Goal: Task Accomplishment & Management: Manage account settings

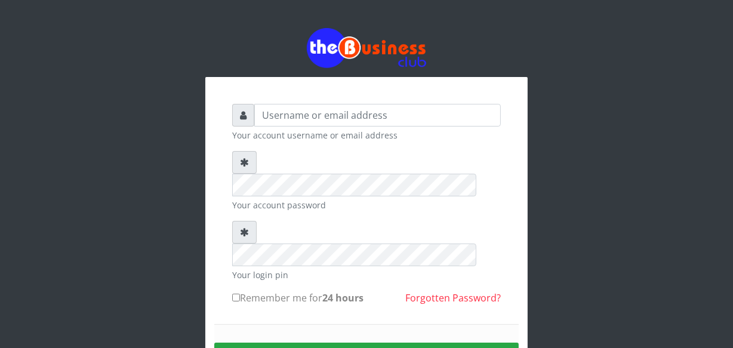
click at [138, 213] on div "Your account username or email address Your account password Your login pin Rem…" at bounding box center [366, 234] width 680 height 468
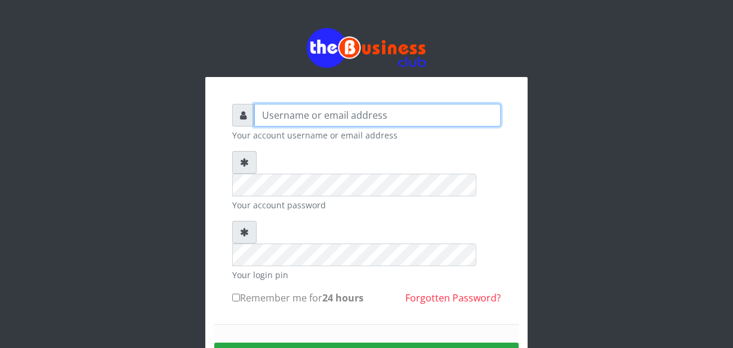
click at [339, 110] on input "text" at bounding box center [377, 115] width 246 height 23
type input "jossy"
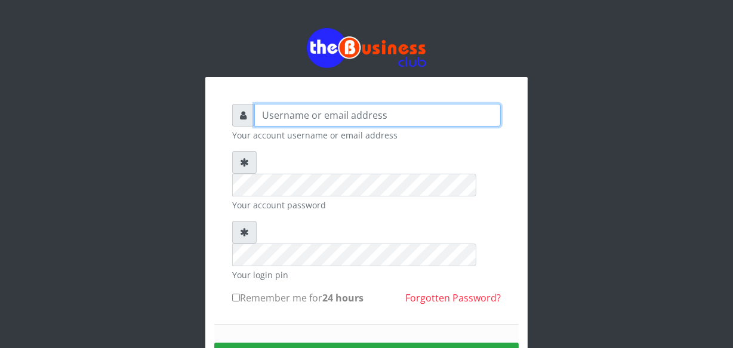
click at [281, 125] on input "text" at bounding box center [377, 115] width 246 height 23
type input "jossy"
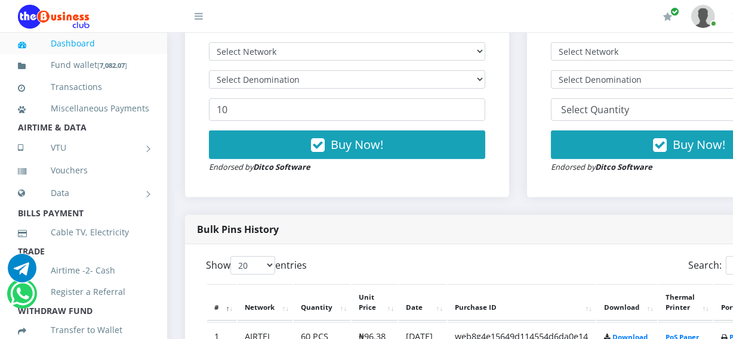
scroll to position [434, 0]
